Goal: Task Accomplishment & Management: Manage account settings

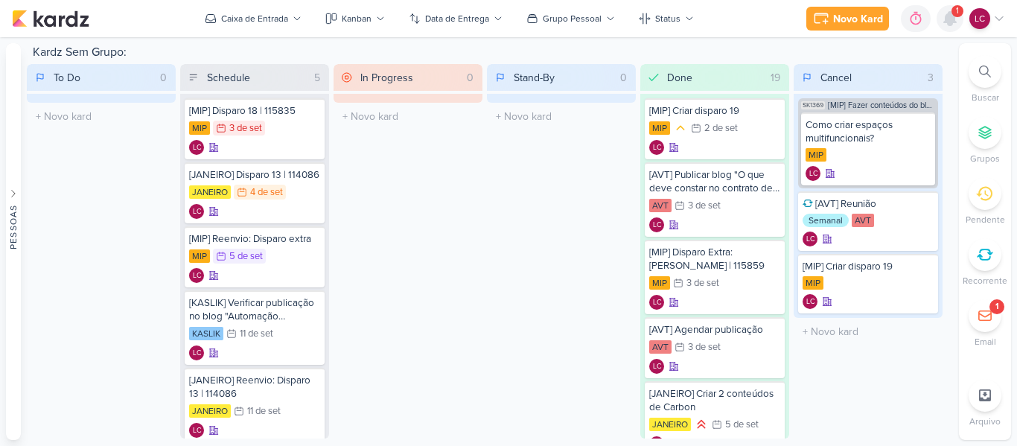
click at [950, 16] on icon at bounding box center [950, 18] width 12 height 13
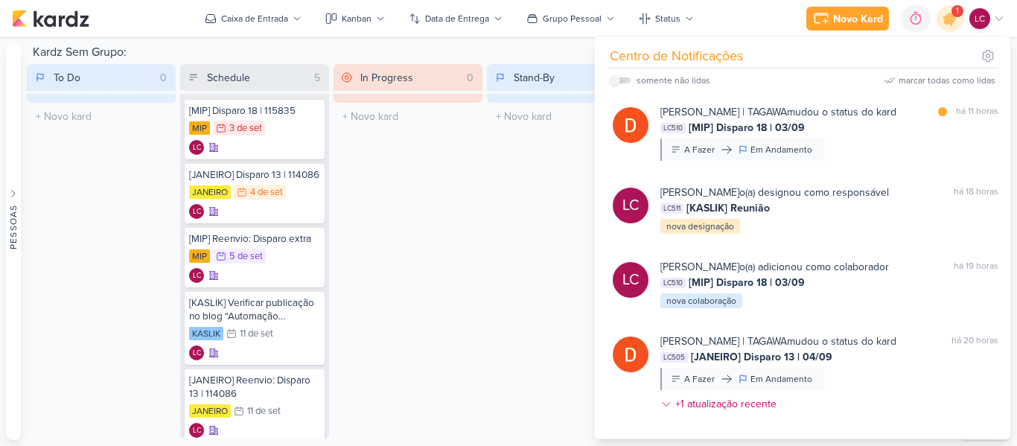
click at [950, 79] on div "marcar todas como lidas" at bounding box center [947, 80] width 97 height 13
click at [538, 196] on div "Stand-By 0 Mover Para Esquerda Mover Para Direita [GEOGRAPHIC_DATA] O título do…" at bounding box center [561, 251] width 149 height 375
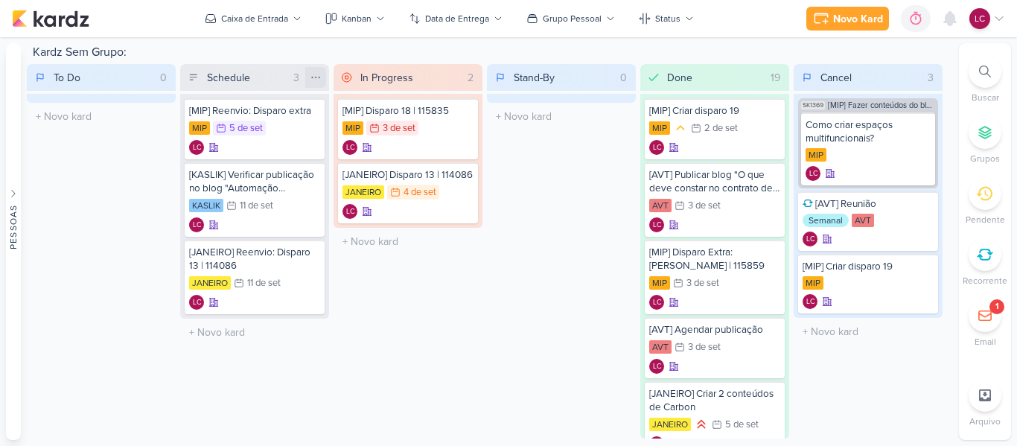
click at [316, 74] on icon at bounding box center [316, 77] width 12 height 12
click at [283, 114] on div "Mover Para Esquerda" at bounding box center [256, 109] width 99 height 16
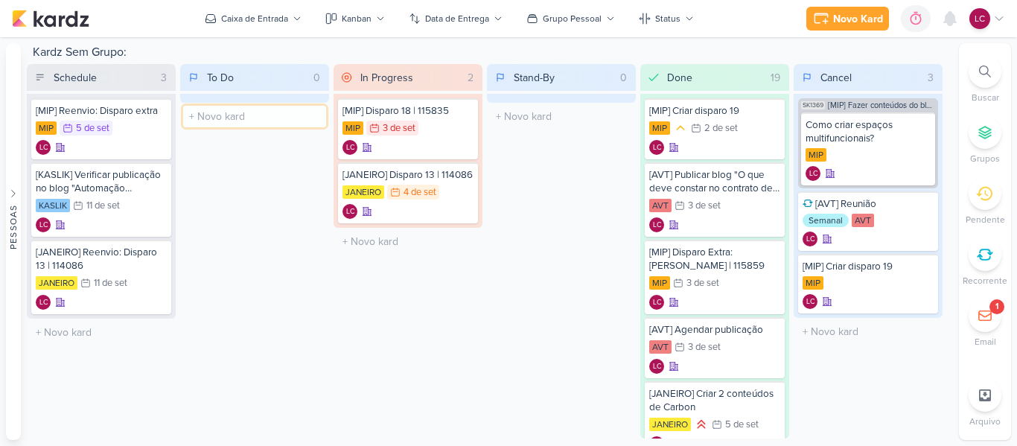
click at [256, 124] on input "text" at bounding box center [254, 117] width 143 height 22
type input "[MIP] Criar conteúdo para blog"
click at [276, 124] on div "[MIP] Criar conteúdo para blog" at bounding box center [254, 117] width 131 height 27
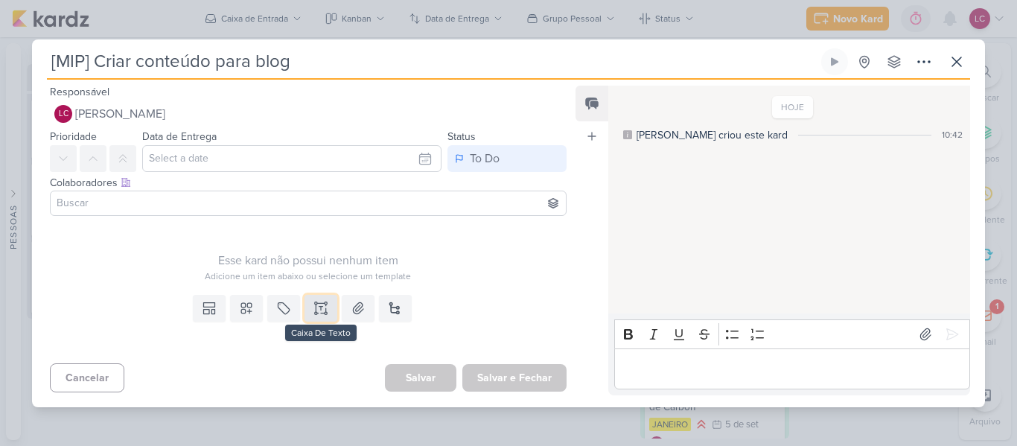
click at [314, 302] on icon at bounding box center [321, 308] width 15 height 15
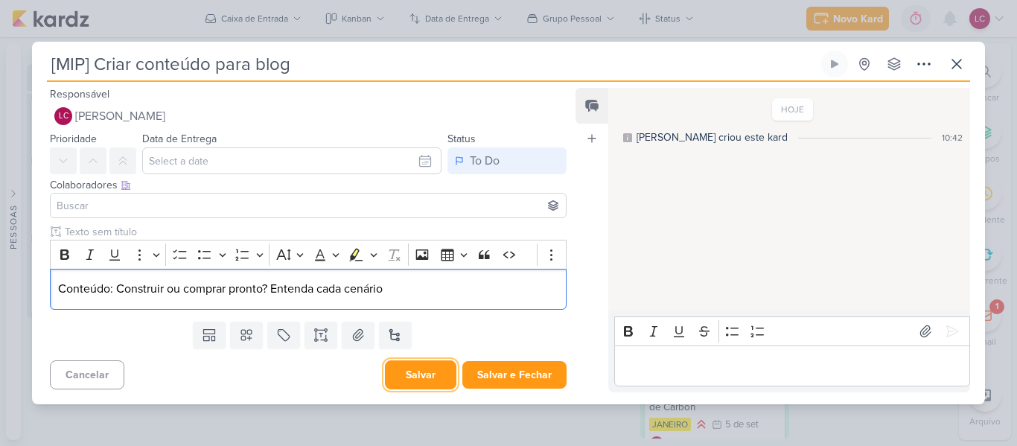
click at [423, 377] on button "Salvar" at bounding box center [420, 374] width 71 height 29
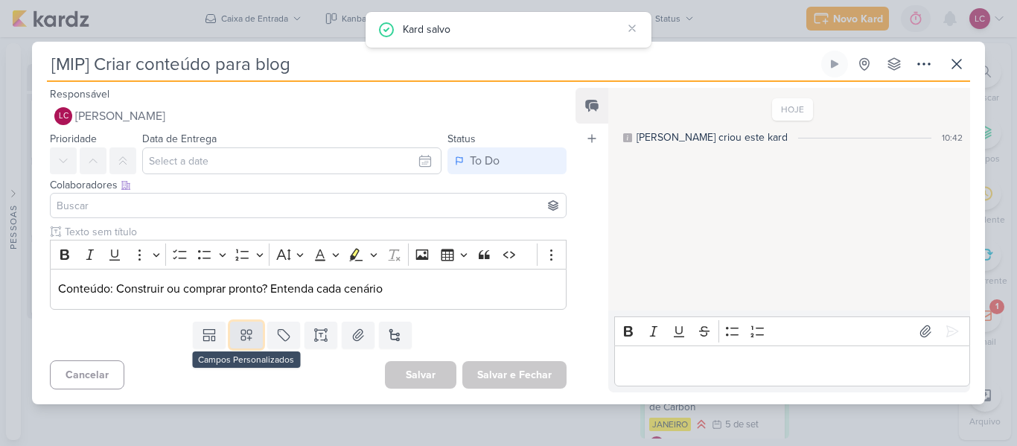
click at [244, 326] on button at bounding box center [246, 335] width 33 height 27
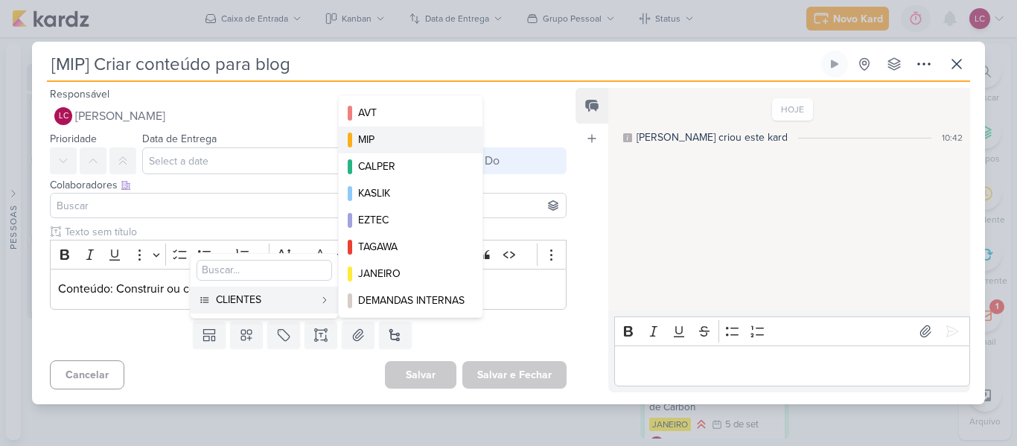
click at [393, 138] on div "MIP" at bounding box center [411, 140] width 107 height 16
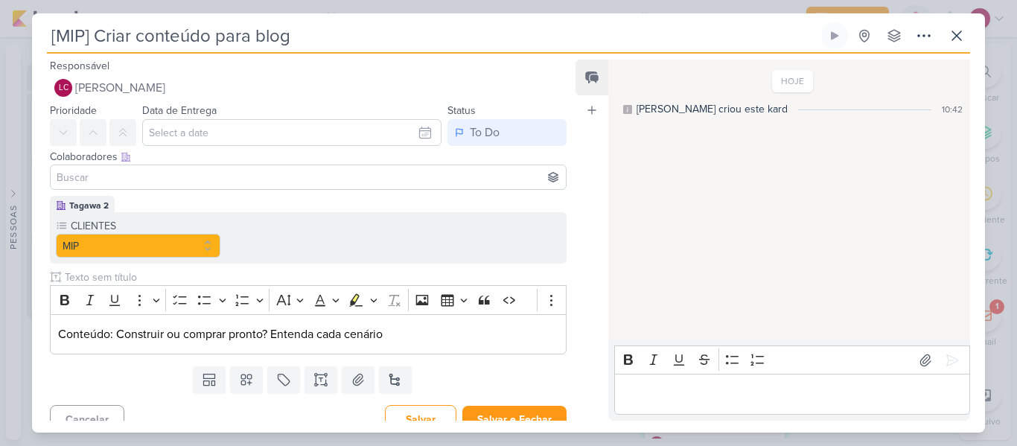
click at [331, 162] on div "Colaboradores Este kard pode ser visível a usuários da sua organização Este kar…" at bounding box center [308, 157] width 517 height 16
click at [313, 137] on input "text" at bounding box center [291, 132] width 299 height 27
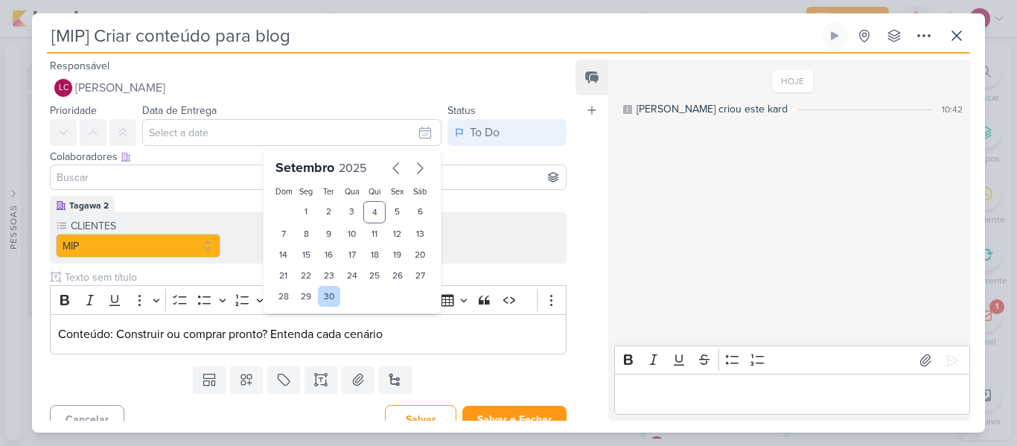
click at [325, 301] on div "30" at bounding box center [329, 296] width 23 height 21
type input "[DATE] 23:59"
click at [482, 158] on div "Colaboradores Este kard pode ser visível a usuários da sua organização Este kar…" at bounding box center [308, 157] width 517 height 16
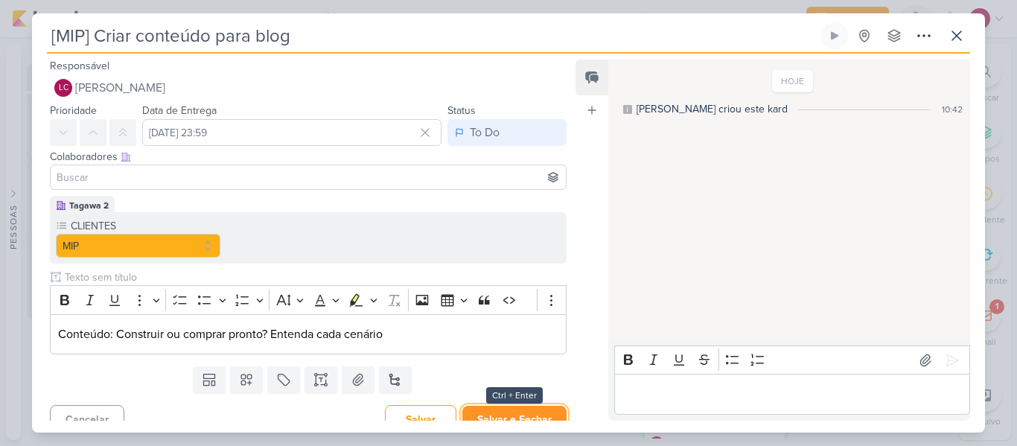
click at [514, 409] on button "Salvar e Fechar" at bounding box center [514, 420] width 104 height 28
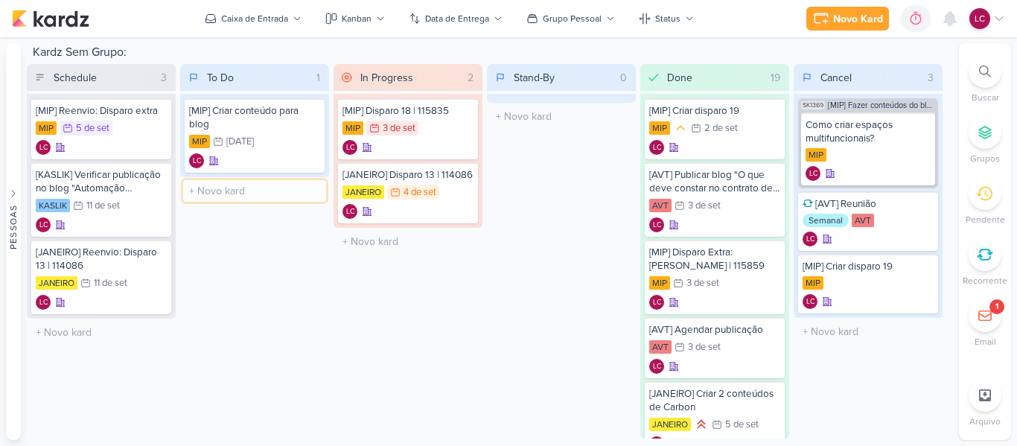
click at [243, 186] on input "text" at bounding box center [254, 191] width 143 height 22
type input "[MIP] Criar conteúdo de e-mail | Disparo 20"
click at [267, 199] on div "[MIP] Criar conteúdo de e-mail | Disparo 20" at bounding box center [254, 195] width 131 height 27
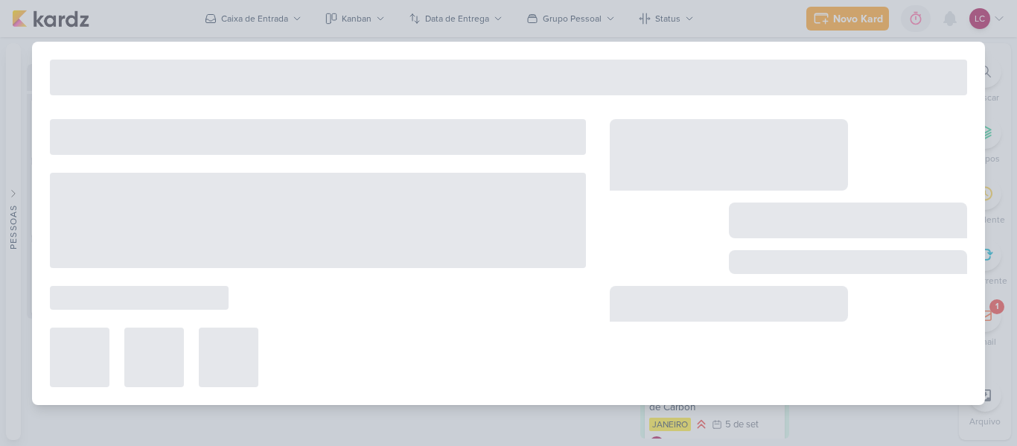
type input "[MIP] Criar conteúdo de e-mail | Disparo 20"
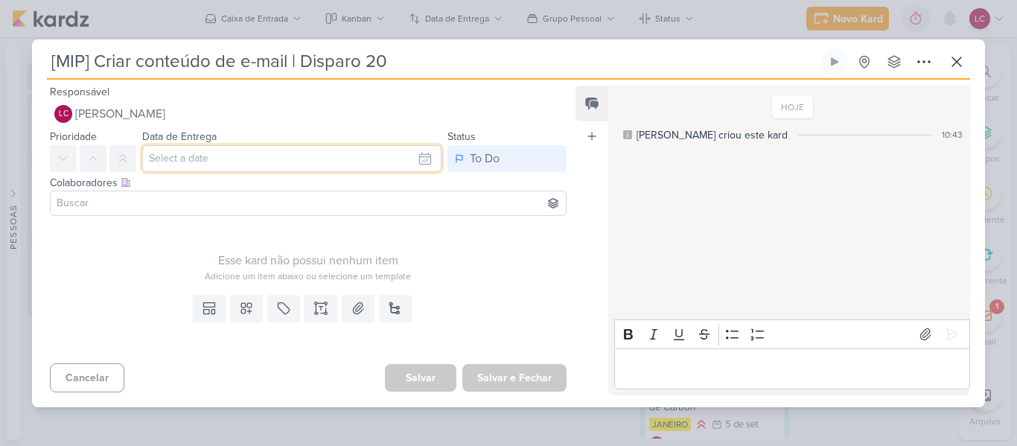
click at [245, 154] on input "text" at bounding box center [291, 158] width 299 height 27
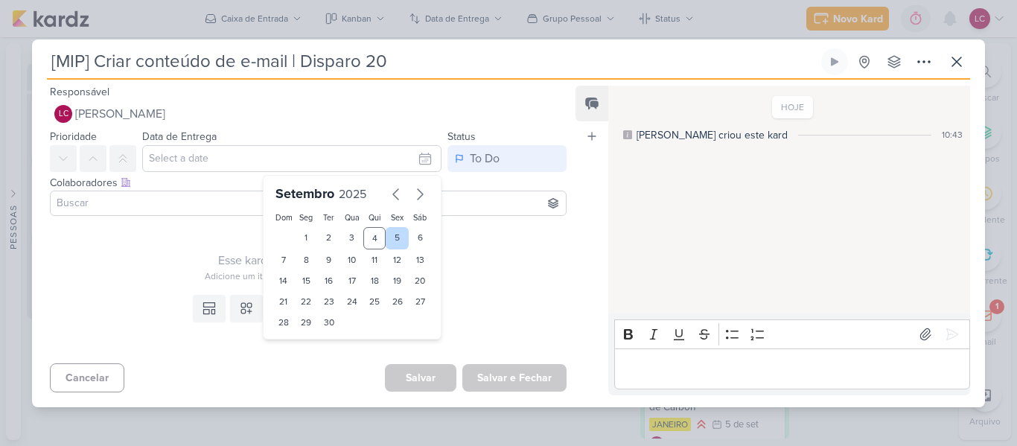
click at [398, 236] on div "5" at bounding box center [397, 238] width 23 height 22
type input "5 de setembro de 2025 às 23:59"
click at [210, 265] on div "Esse kard não possui nenhum item" at bounding box center [308, 261] width 517 height 18
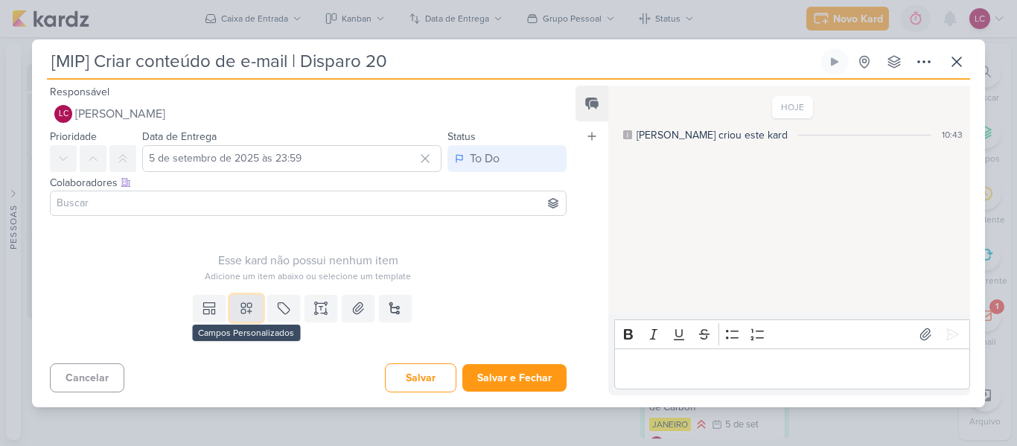
click at [244, 304] on icon at bounding box center [246, 308] width 15 height 15
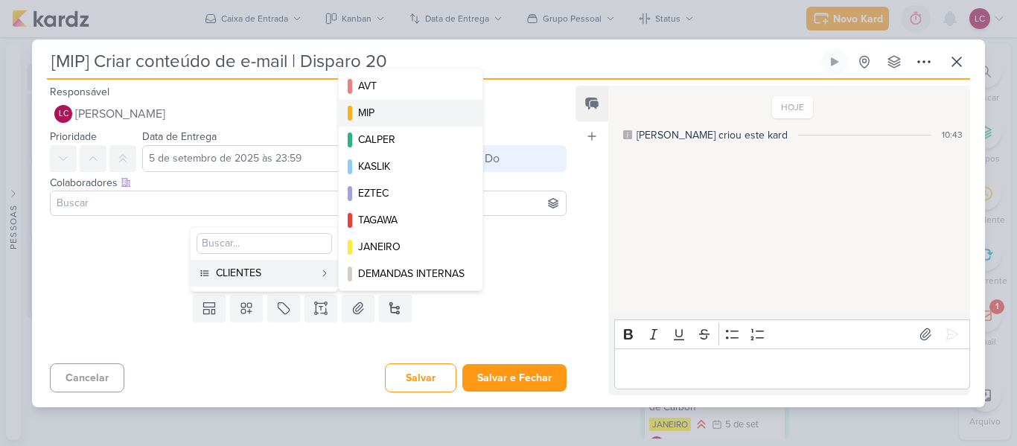
click at [422, 109] on div "MIP" at bounding box center [411, 113] width 107 height 16
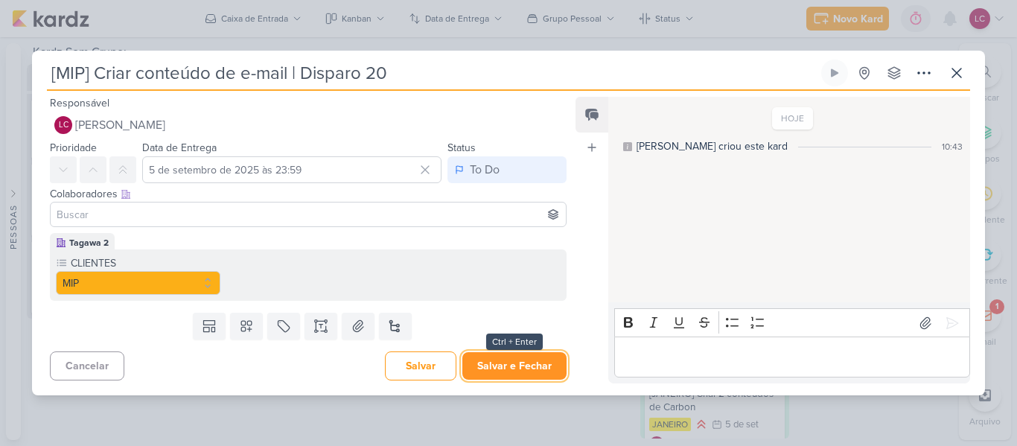
click at [513, 370] on button "Salvar e Fechar" at bounding box center [514, 366] width 104 height 28
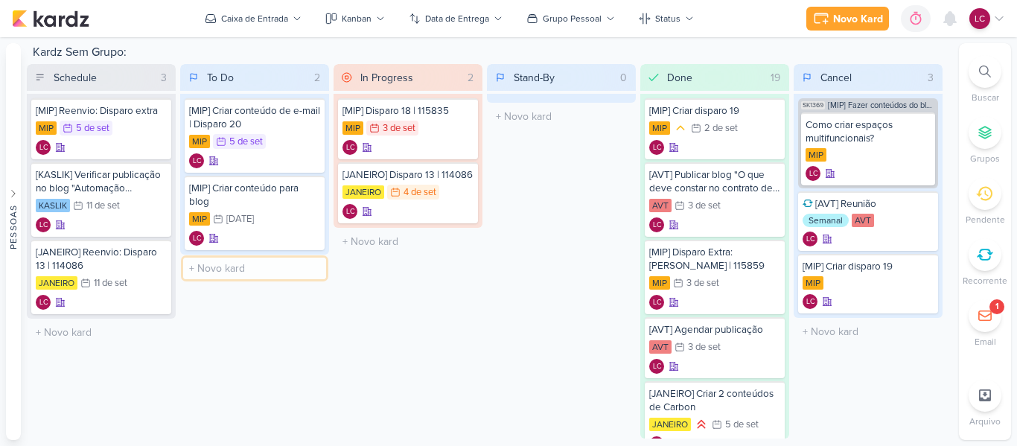
click at [267, 264] on input "text" at bounding box center [254, 269] width 143 height 22
type input "M"
type input "[JANEIRO] Definir novos conteúdo para Base Geral"
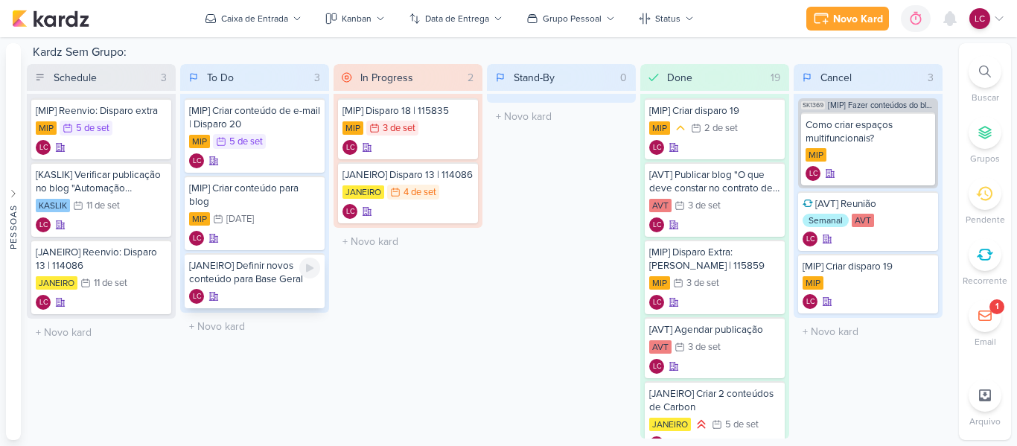
click at [256, 276] on div "[JANEIRO] Definir novos conteúdo para Base Geral" at bounding box center [254, 272] width 131 height 27
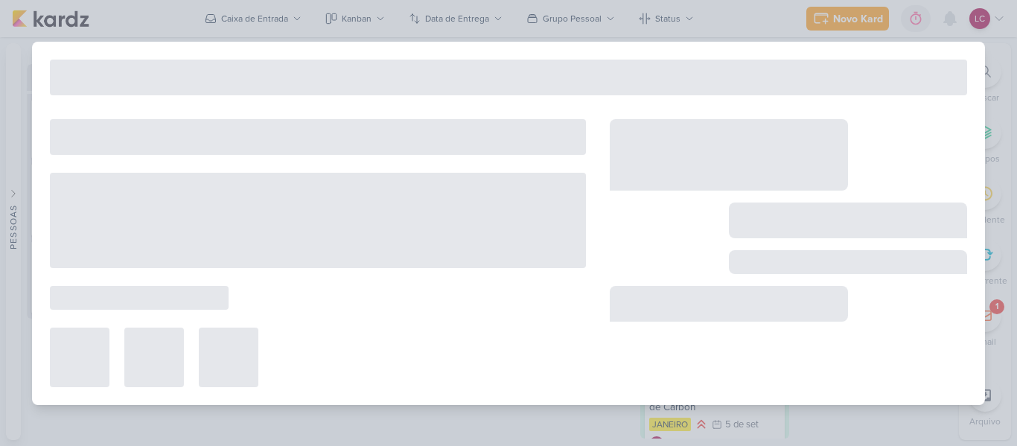
type input "[JANEIRO] Definir novos conteúdo para Base Geral"
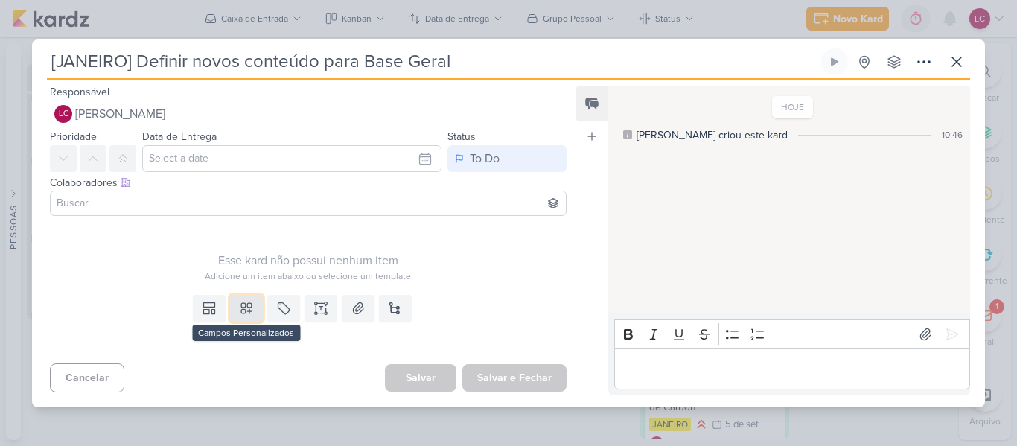
click at [250, 306] on icon at bounding box center [246, 308] width 15 height 15
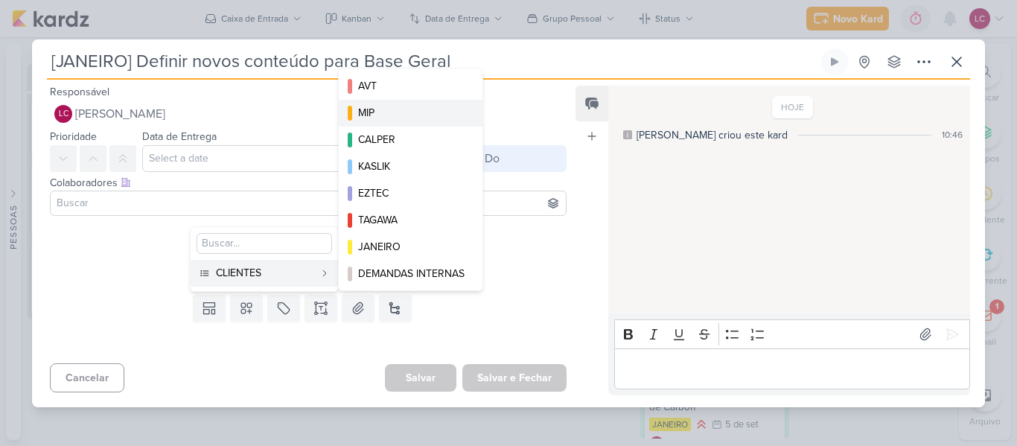
click at [375, 116] on div "MIP" at bounding box center [411, 113] width 107 height 16
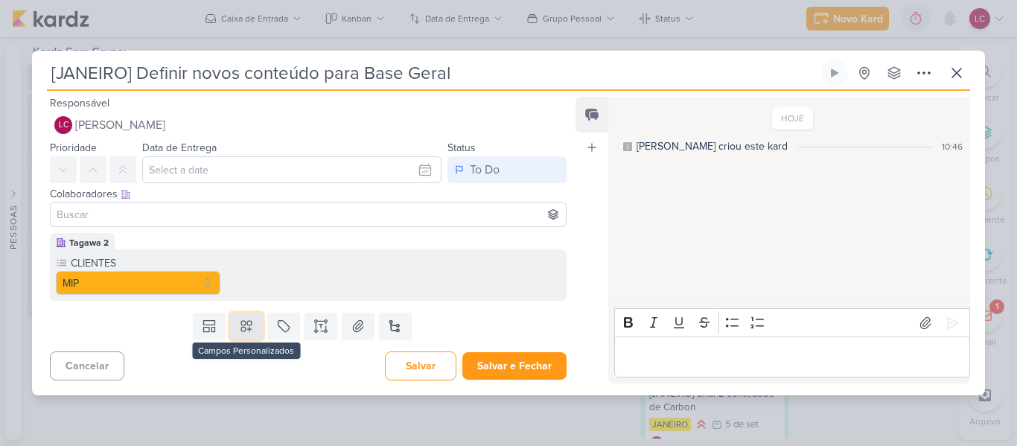
click at [239, 327] on icon at bounding box center [246, 326] width 15 height 15
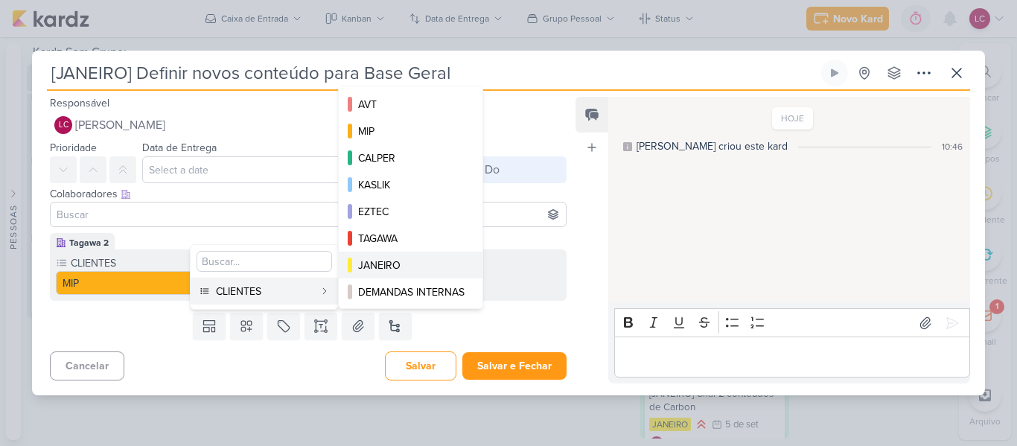
click at [421, 252] on button "JANEIRO" at bounding box center [411, 265] width 144 height 27
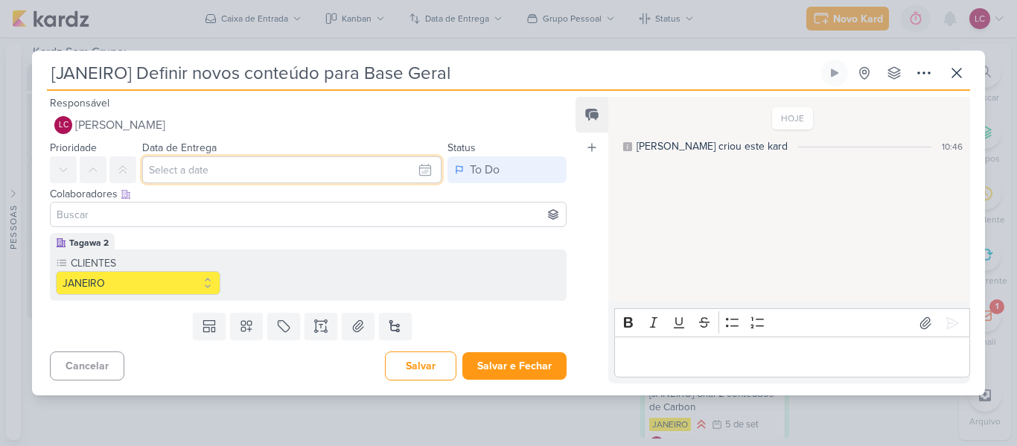
click at [276, 171] on input "text" at bounding box center [291, 169] width 299 height 27
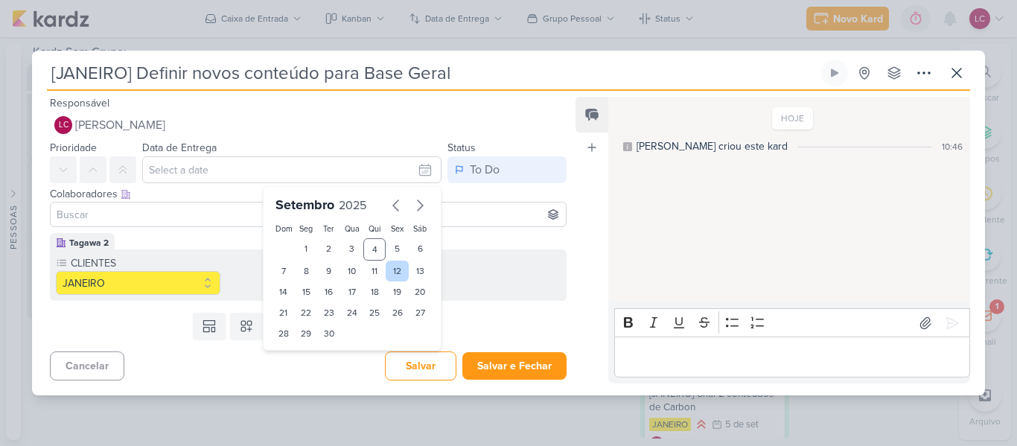
click at [390, 275] on div "12" at bounding box center [397, 271] width 23 height 21
type input "[DATE] 23:59"
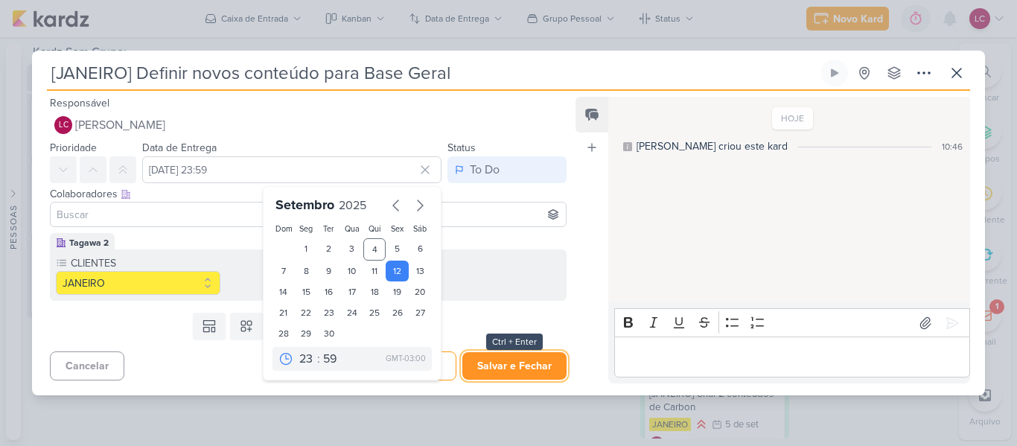
click at [538, 372] on button "Salvar e Fechar" at bounding box center [514, 366] width 104 height 28
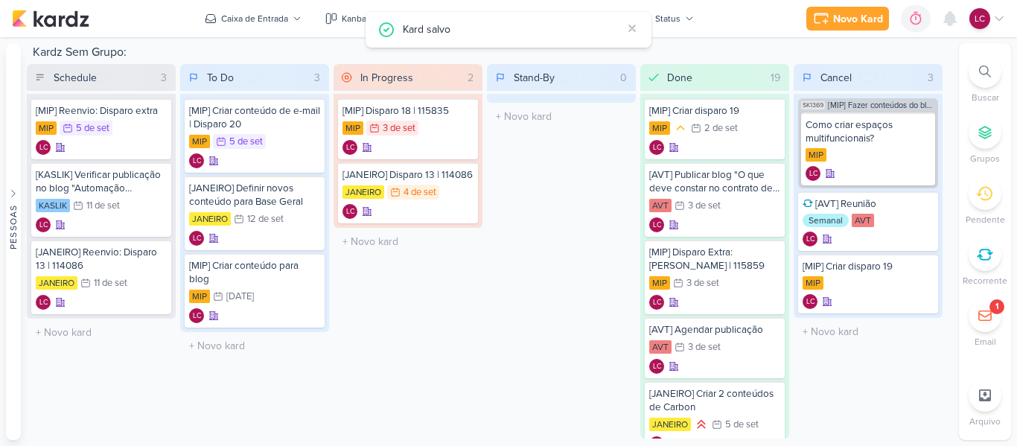
click at [443, 288] on div "In Progress 2 Mover Para Esquerda Mover Para Direita [GEOGRAPHIC_DATA] [MIP] Di…" at bounding box center [408, 251] width 149 height 375
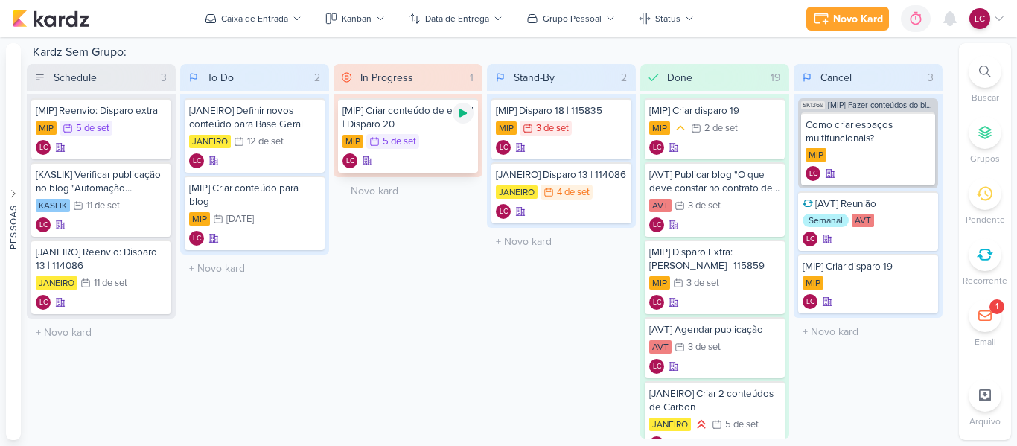
click at [457, 110] on icon at bounding box center [463, 113] width 12 height 12
